Goal: Task Accomplishment & Management: Use online tool/utility

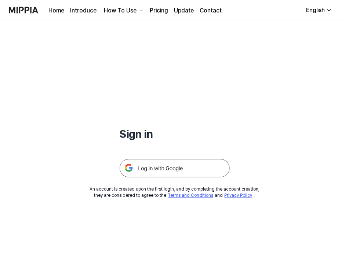
click at [205, 168] on img at bounding box center [174, 168] width 110 height 18
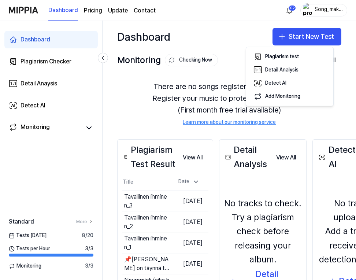
click at [306, 55] on button "Plagiarism test" at bounding box center [289, 56] width 81 height 13
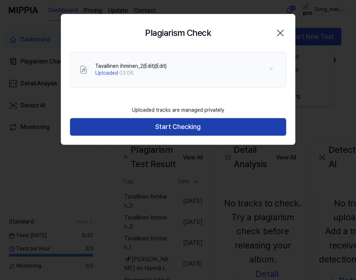
click at [232, 128] on button "Start Checking" at bounding box center [178, 127] width 216 height 18
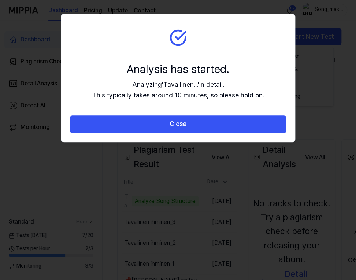
click at [232, 128] on button "Close" at bounding box center [178, 124] width 216 height 18
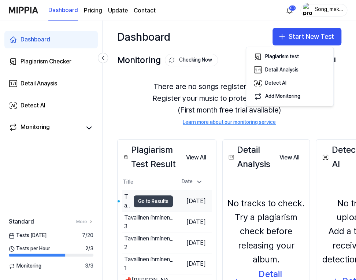
click at [147, 196] on button "Go to Results" at bounding box center [153, 201] width 39 height 12
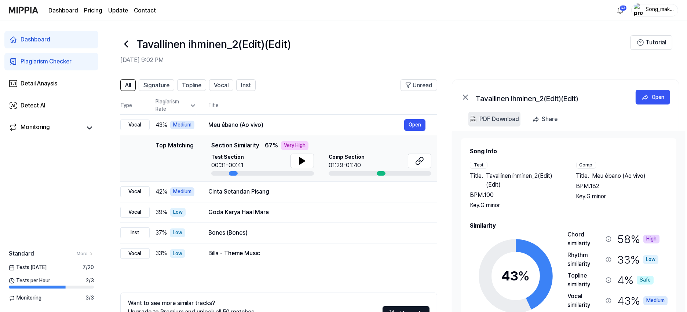
click at [356, 117] on div "PDF Download" at bounding box center [499, 119] width 40 height 10
click at [125, 43] on icon at bounding box center [126, 44] width 3 height 6
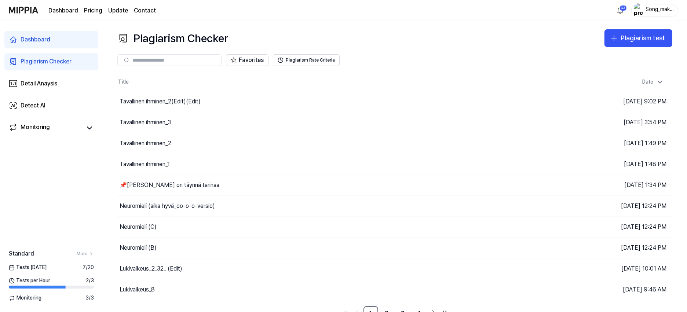
scroll to position [10, 0]
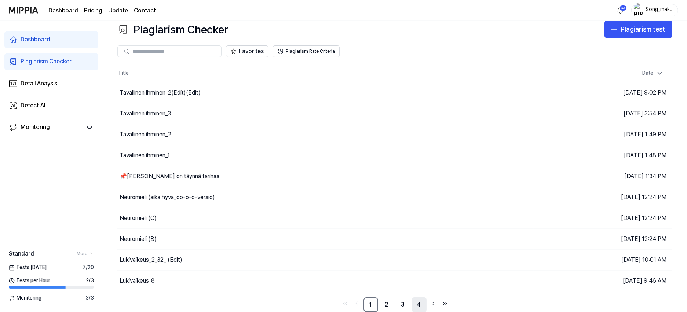
click at [356, 280] on link "4" at bounding box center [419, 304] width 15 height 15
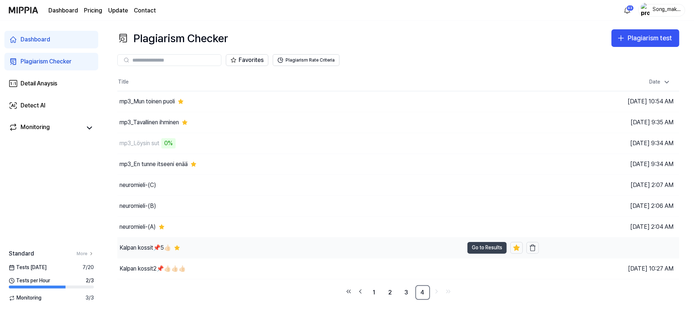
click at [356, 248] on button "Go to Results" at bounding box center [486, 248] width 39 height 12
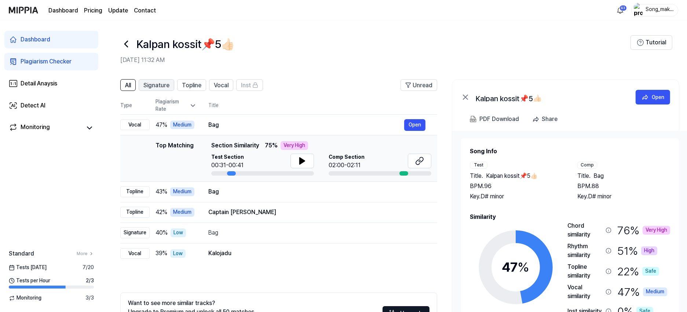
click at [160, 82] on span "Signature" at bounding box center [156, 85] width 26 height 9
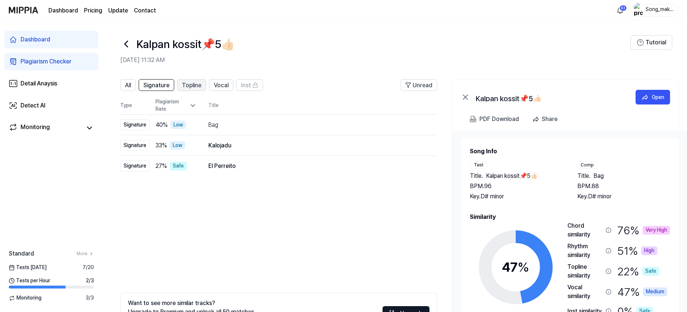
click at [187, 83] on span "Topline" at bounding box center [191, 85] width 19 height 9
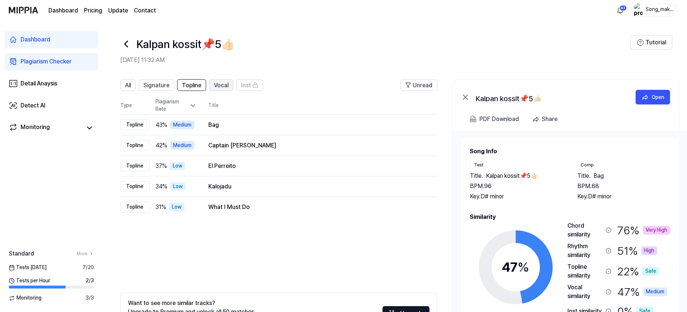
click at [219, 83] on span "Vocal" at bounding box center [221, 85] width 15 height 9
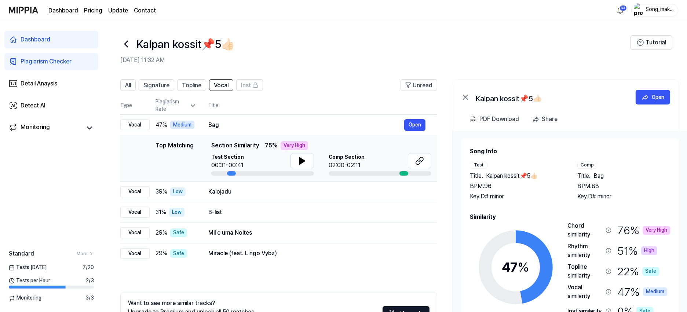
click at [124, 38] on icon at bounding box center [126, 44] width 12 height 12
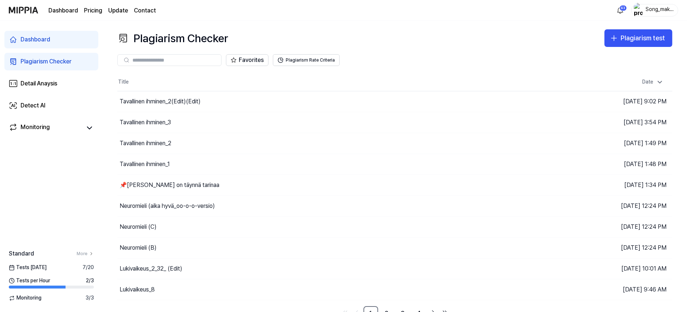
scroll to position [10, 0]
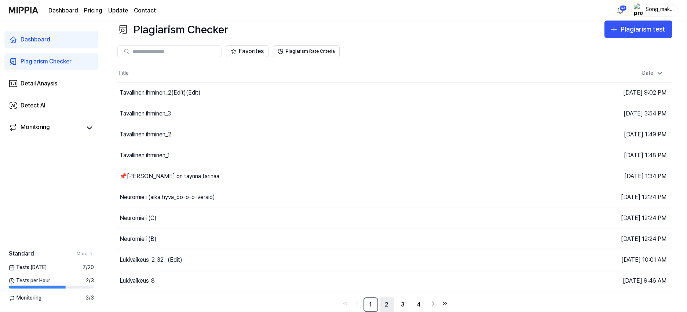
click at [356, 280] on link "2" at bounding box center [386, 304] width 15 height 15
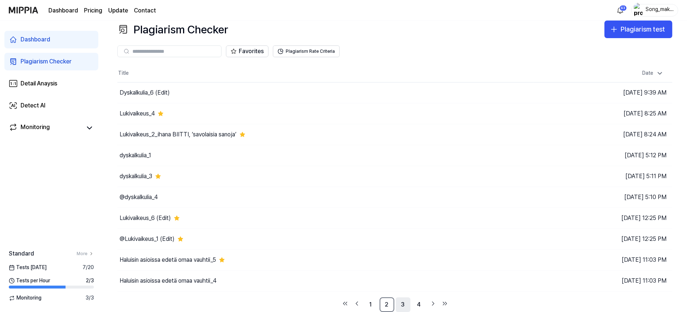
click at [356, 280] on link "3" at bounding box center [403, 304] width 15 height 15
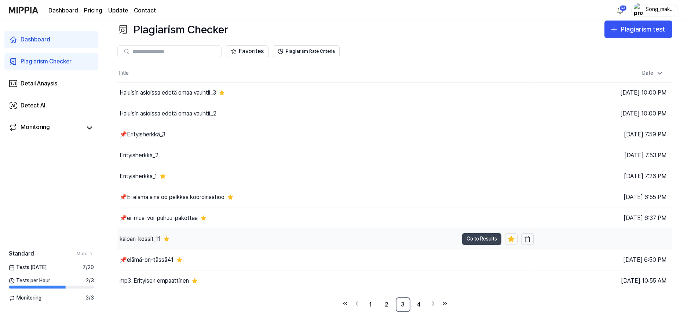
click at [356, 236] on button "Go to Results" at bounding box center [481, 239] width 39 height 12
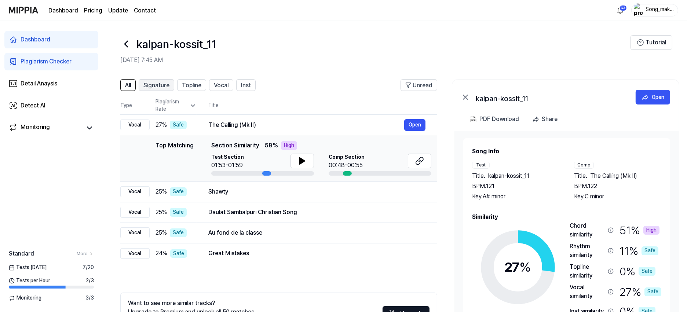
click at [154, 82] on span "Signature" at bounding box center [156, 85] width 26 height 9
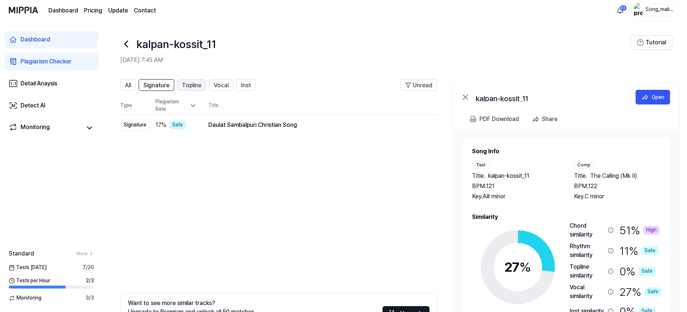
click at [195, 81] on div "Topline" at bounding box center [191, 85] width 19 height 10
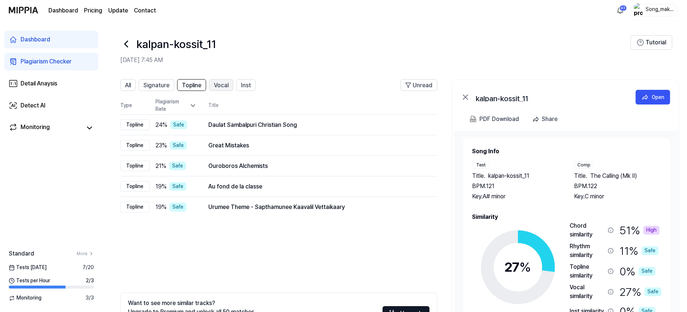
click at [219, 83] on span "Vocal" at bounding box center [221, 85] width 15 height 9
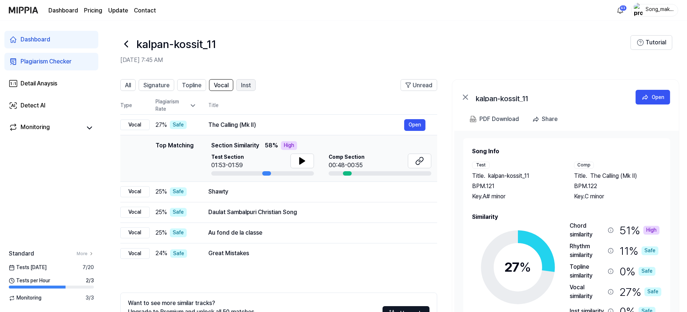
click at [241, 83] on button "Inst" at bounding box center [245, 85] width 19 height 12
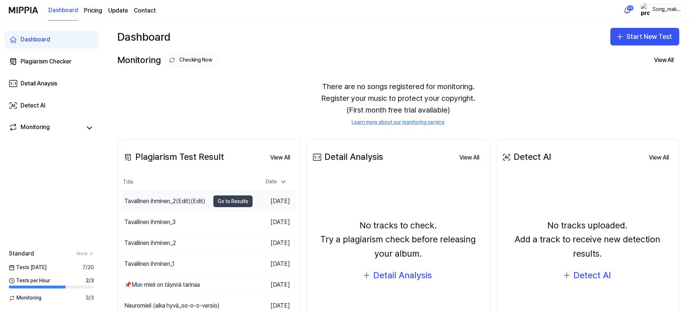
click at [225, 199] on button "Go to Results" at bounding box center [232, 201] width 39 height 12
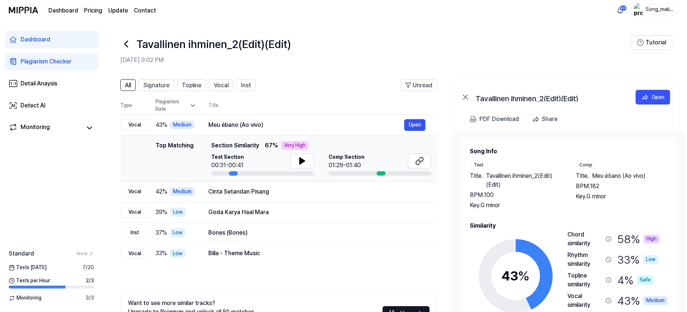
click at [126, 41] on icon at bounding box center [126, 44] width 12 height 12
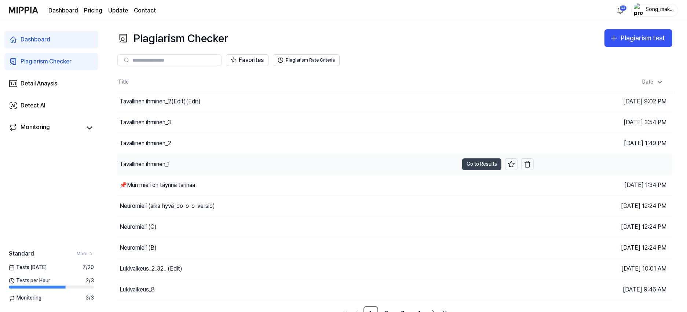
click at [472, 161] on button "Go to Results" at bounding box center [481, 164] width 39 height 12
